Goal: Task Accomplishment & Management: Use online tool/utility

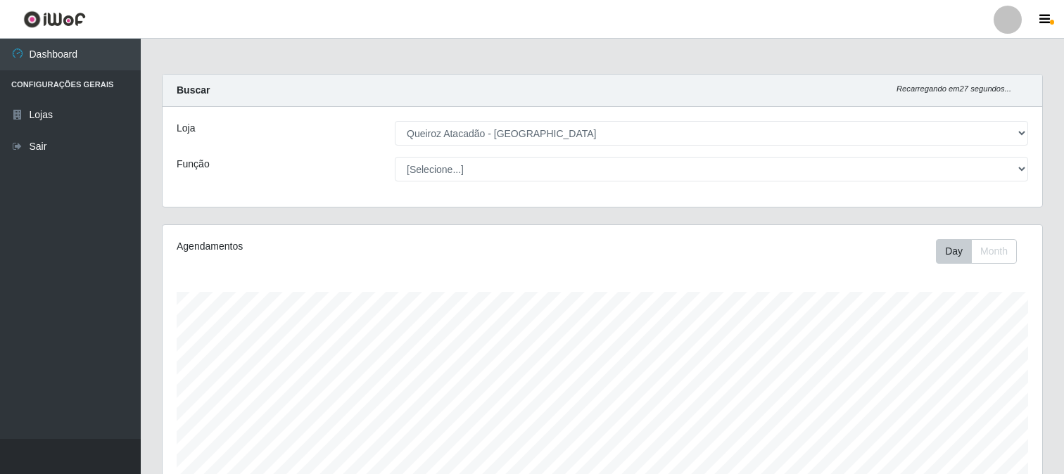
select select "464"
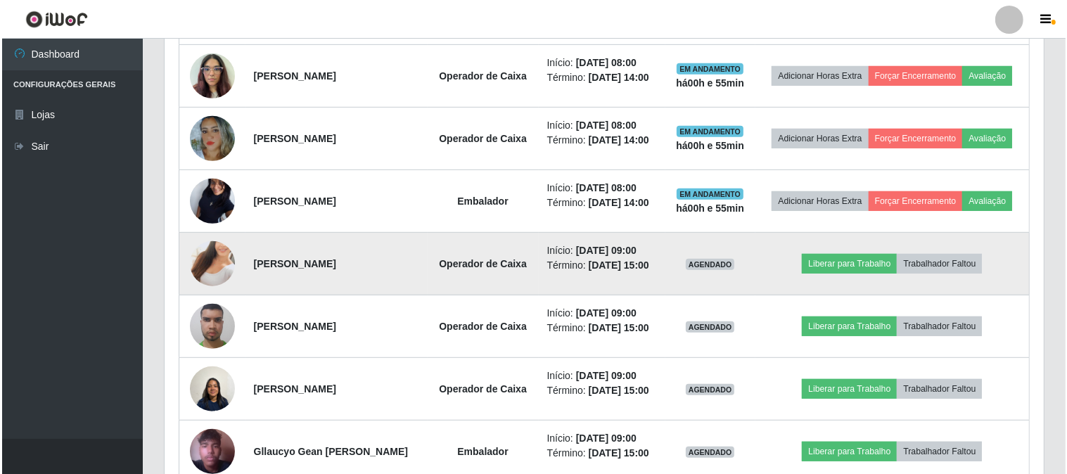
scroll to position [540, 0]
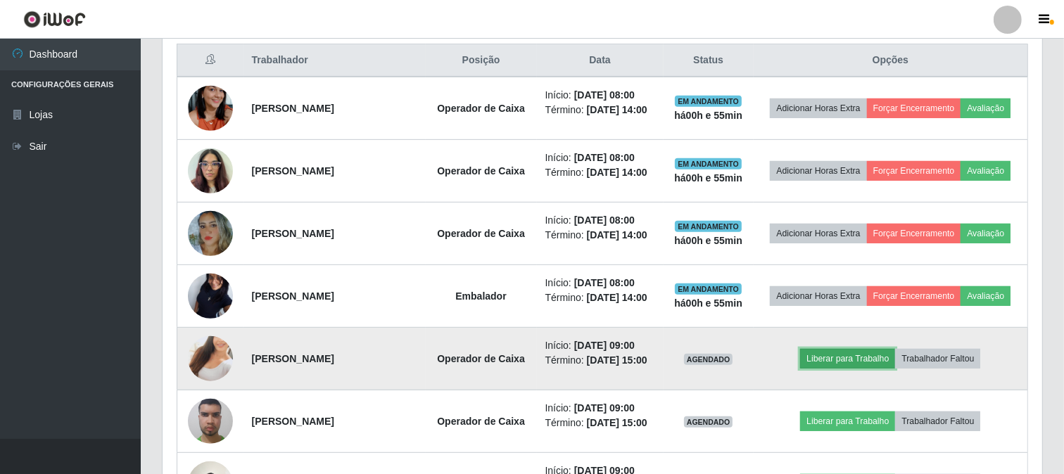
click at [823, 361] on button "Liberar para Trabalho" at bounding box center [847, 359] width 95 height 20
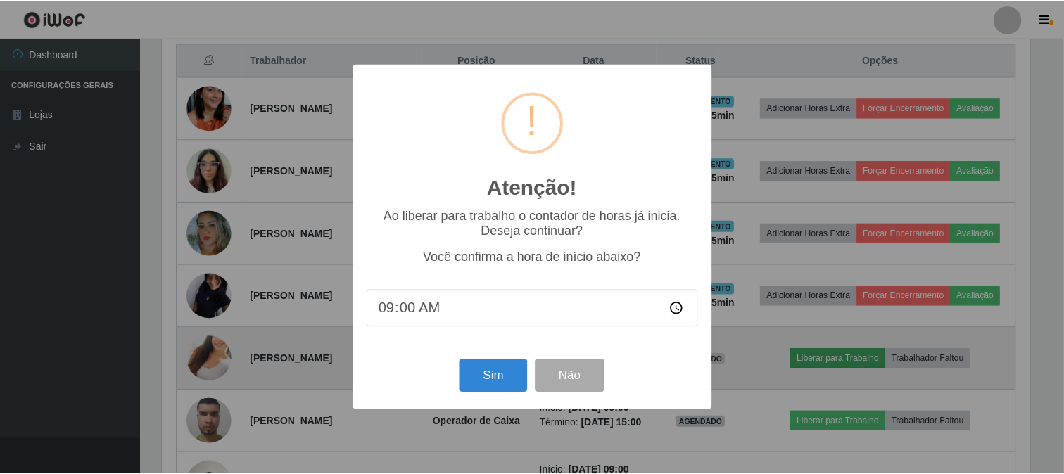
scroll to position [291, 870]
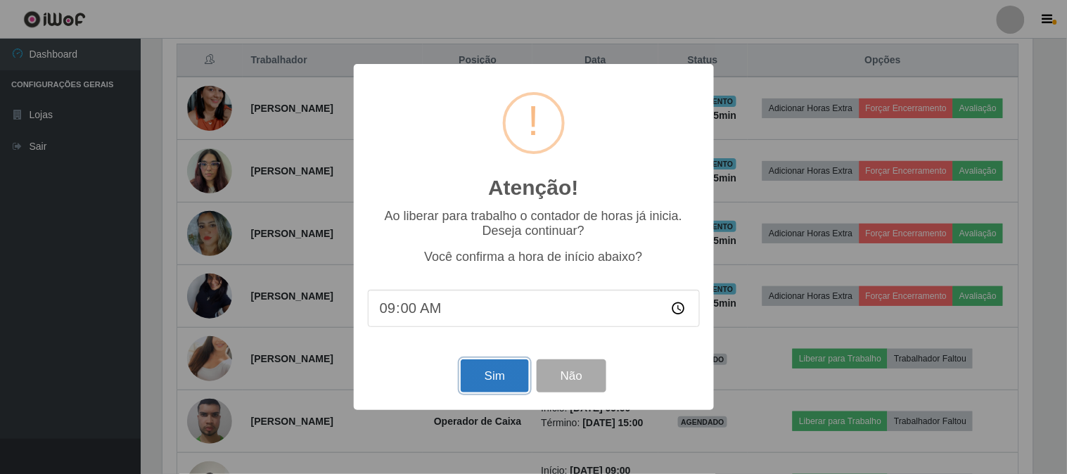
click at [505, 378] on button "Sim" at bounding box center [495, 376] width 68 height 33
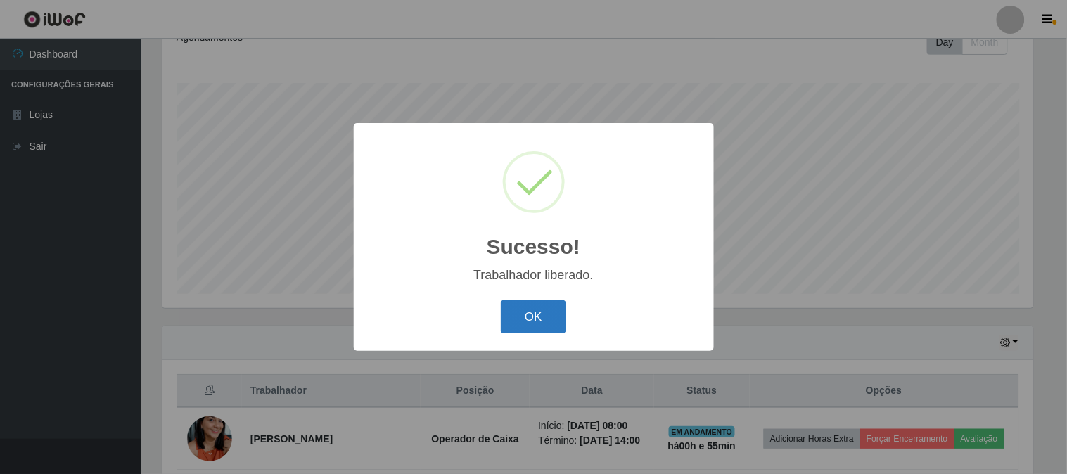
click at [539, 313] on button "OK" at bounding box center [533, 316] width 65 height 33
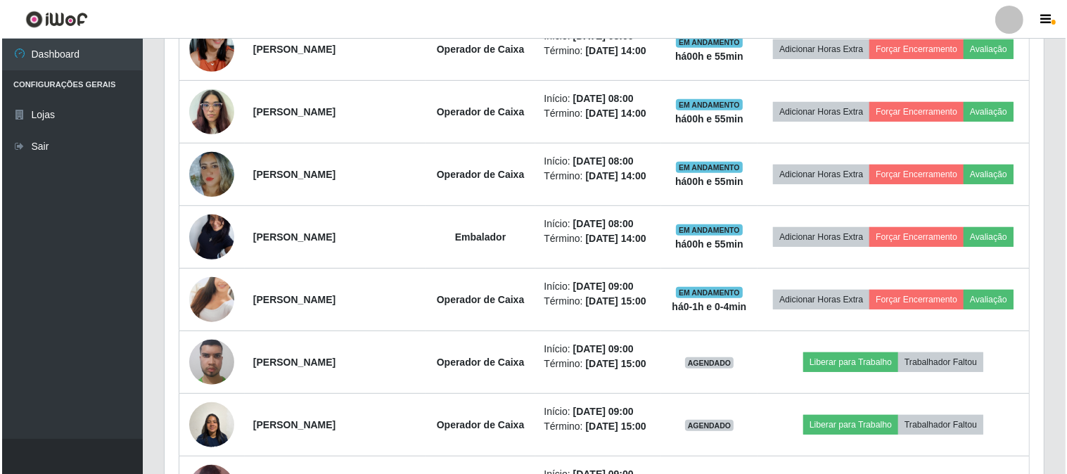
scroll to position [600, 0]
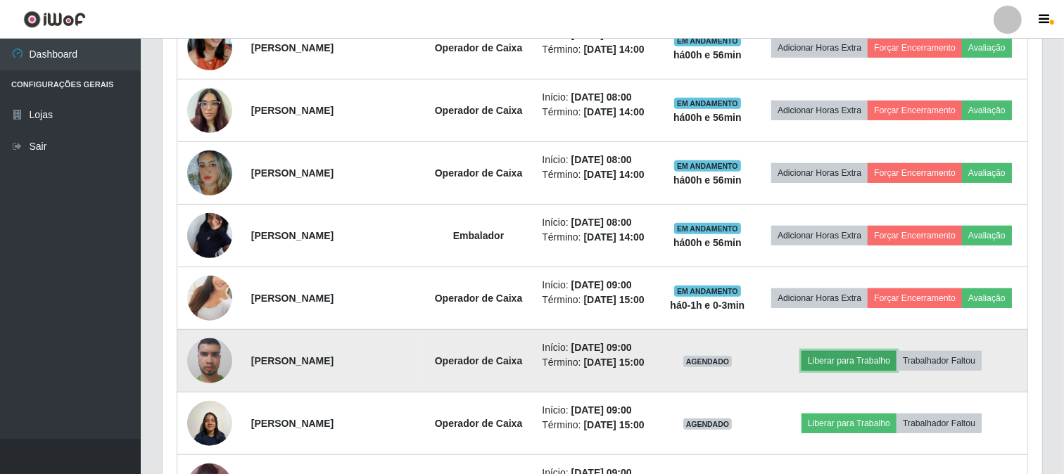
click at [851, 367] on button "Liberar para Trabalho" at bounding box center [848, 361] width 95 height 20
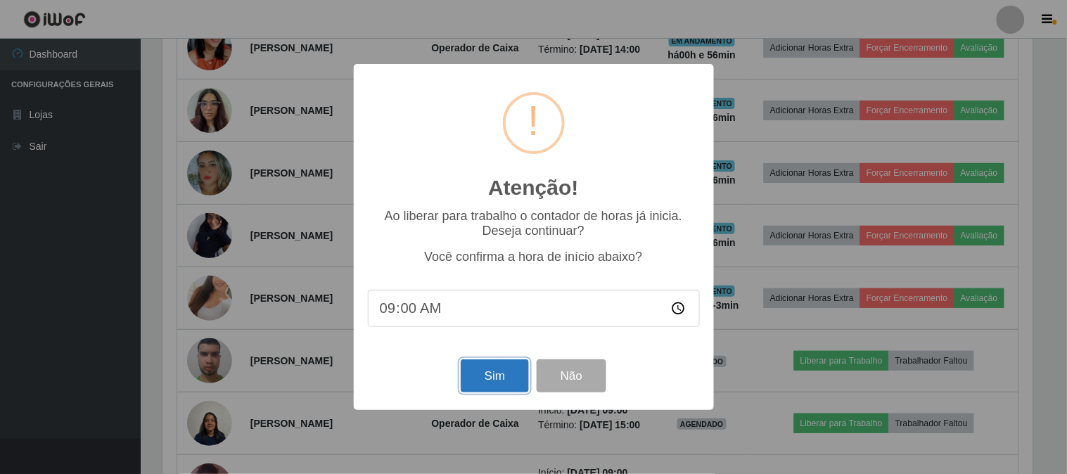
click at [510, 367] on button "Sim" at bounding box center [495, 376] width 68 height 33
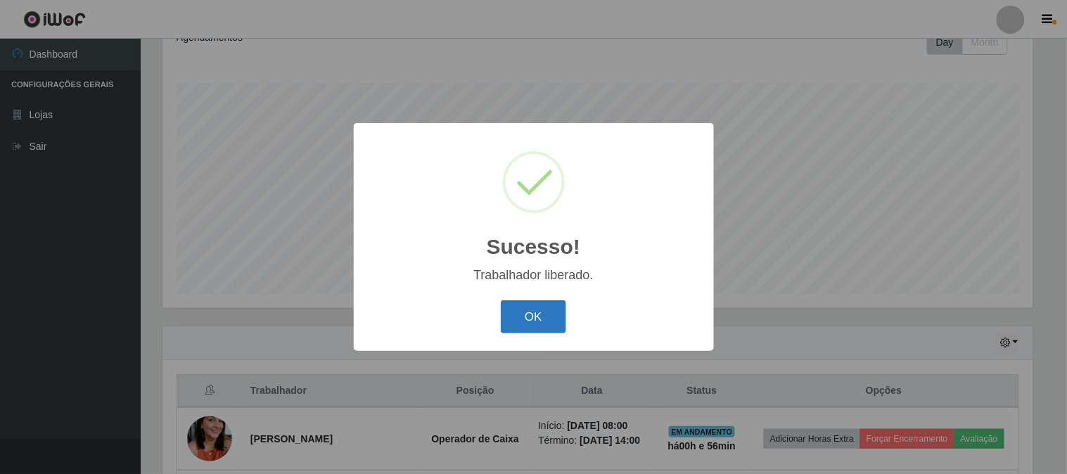
click at [552, 324] on button "OK" at bounding box center [533, 316] width 65 height 33
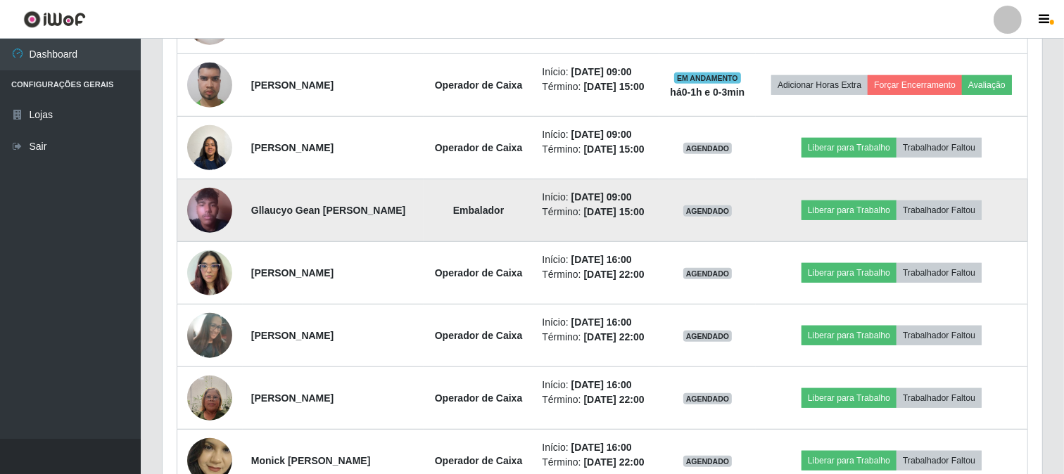
scroll to position [913, 0]
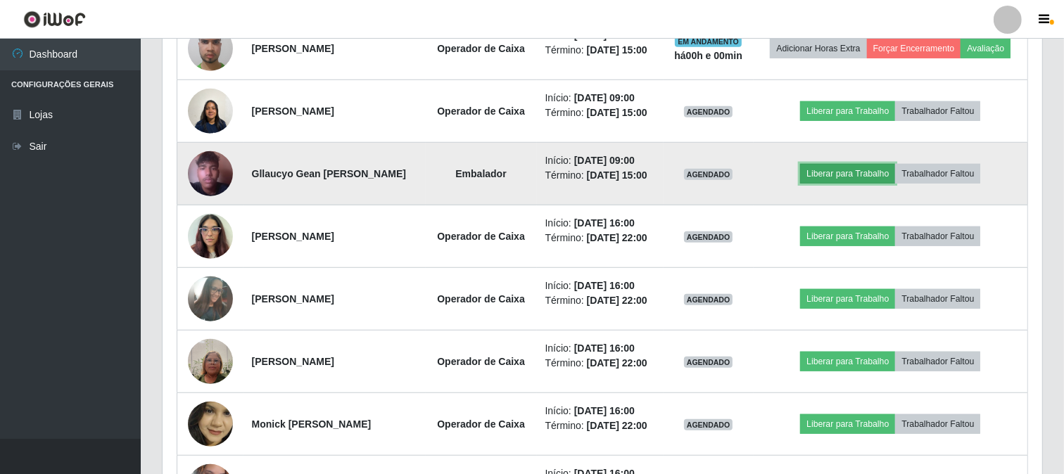
click at [835, 174] on button "Liberar para Trabalho" at bounding box center [847, 174] width 95 height 20
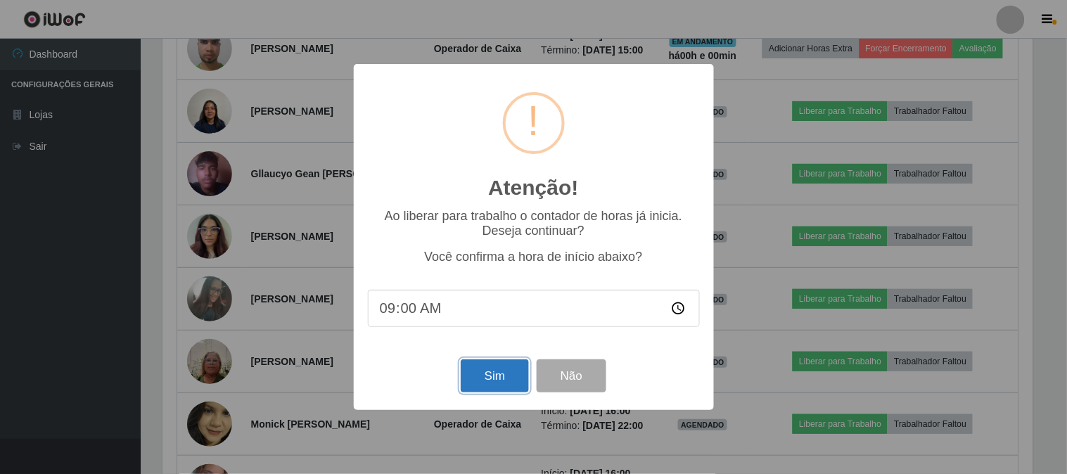
click at [489, 374] on button "Sim" at bounding box center [495, 376] width 68 height 33
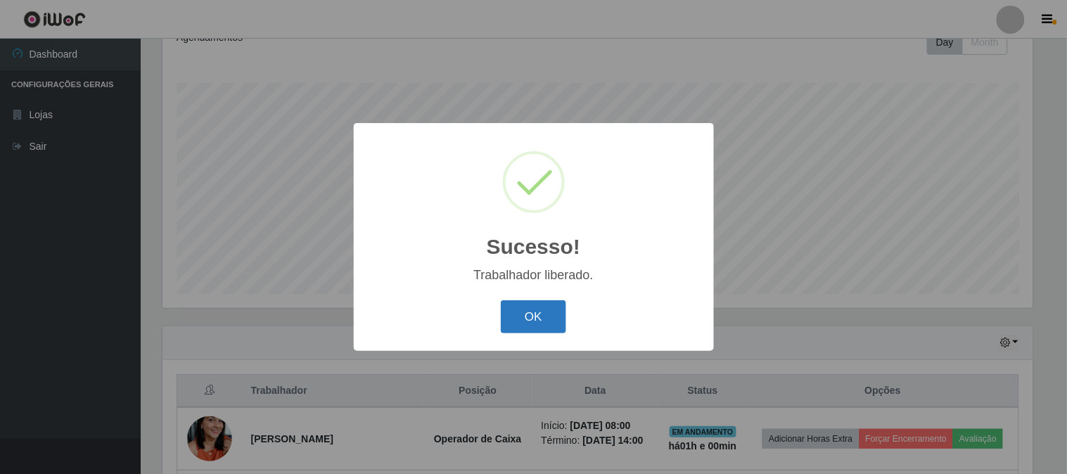
click at [517, 321] on button "OK" at bounding box center [533, 316] width 65 height 33
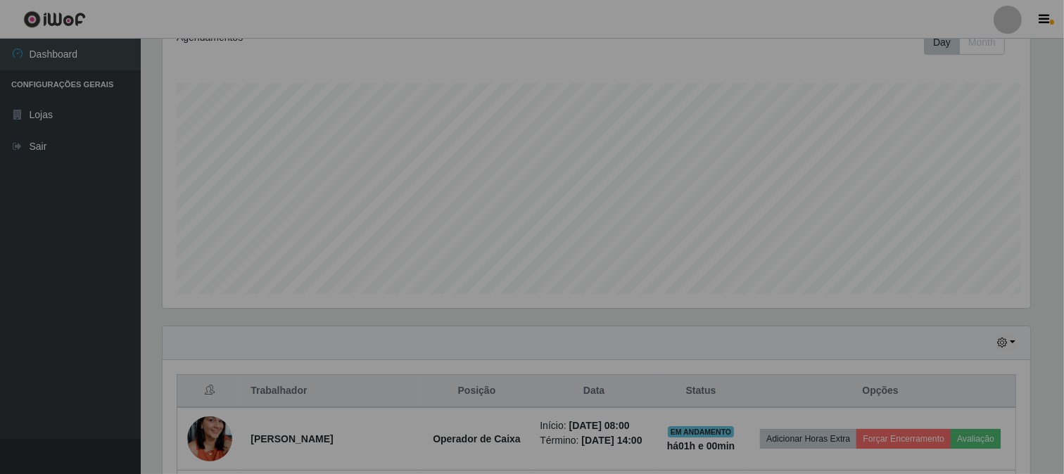
scroll to position [291, 880]
